Goal: Submit feedback/report problem

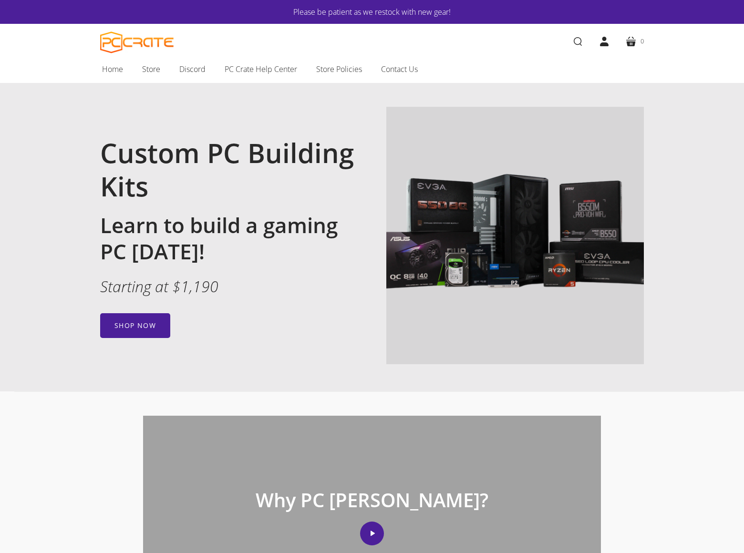
scroll to position [973, 0]
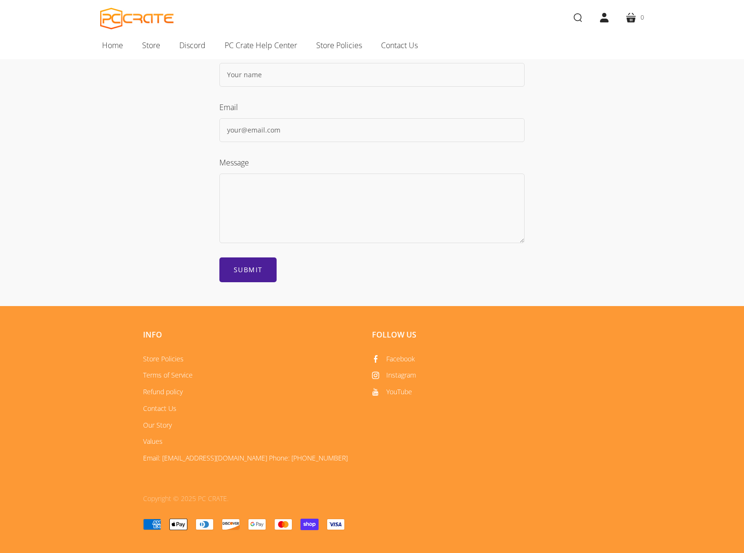
scroll to position [41, 0]
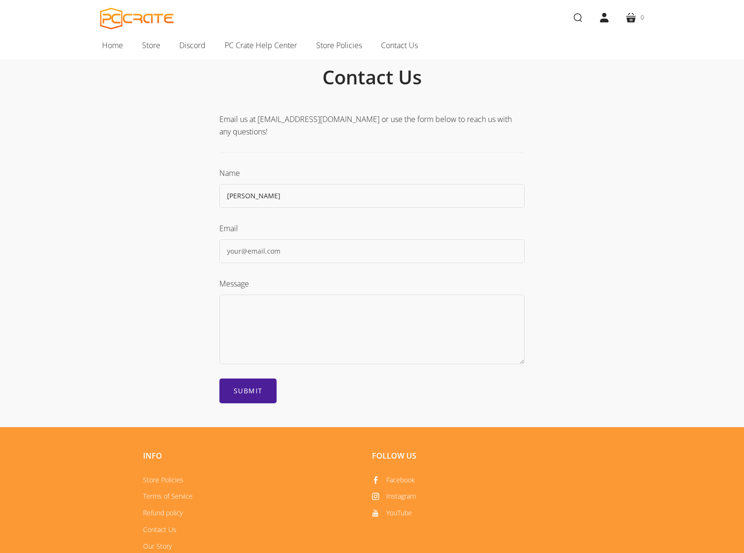
type input "[PERSON_NAME]"
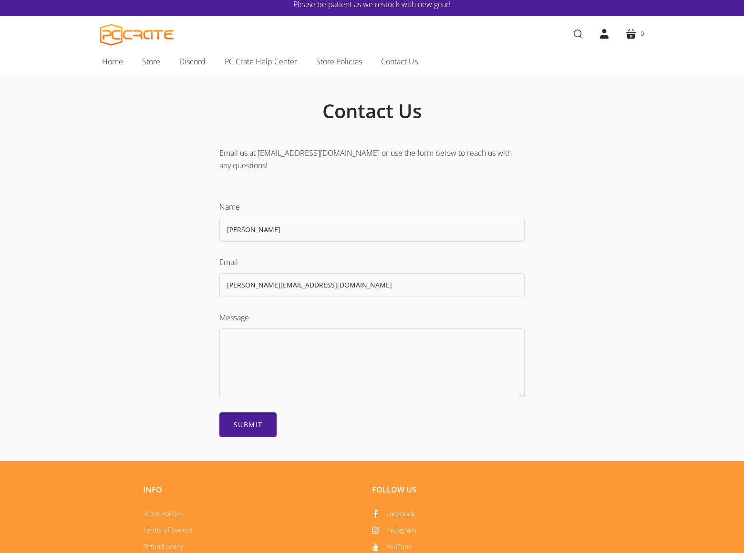
type input "[PERSON_NAME][EMAIL_ADDRESS][DOMAIN_NAME]"
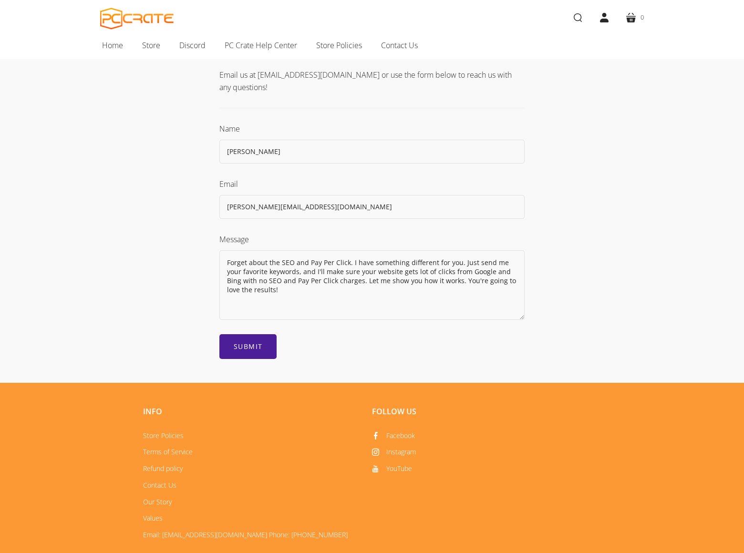
type textarea "Forget about the SEO and Pay Per Click. I have something different for you. Jus…"
click at [248, 338] on input "Submit" at bounding box center [247, 346] width 57 height 25
